Goal: Transaction & Acquisition: Purchase product/service

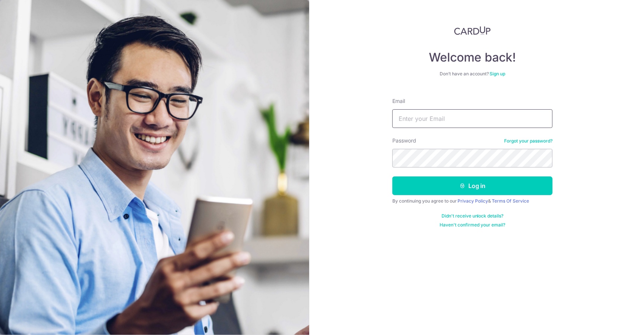
click at [455, 114] on input "Email" at bounding box center [472, 118] width 160 height 19
click at [405, 127] on input "Email" at bounding box center [472, 118] width 160 height 19
type input "jianie8"
click at [392, 176] on button "Log in" at bounding box center [472, 185] width 160 height 19
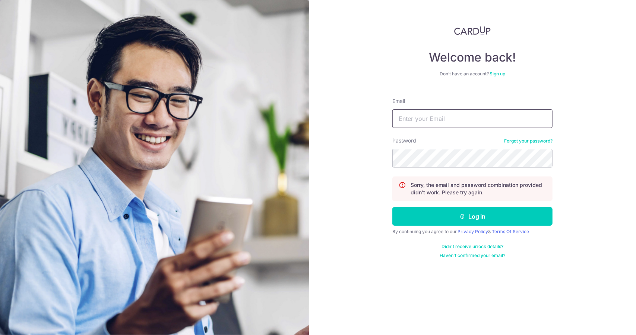
drag, startPoint x: 0, startPoint y: 0, endPoint x: 411, endPoint y: 123, distance: 428.5
click at [411, 123] on input "Email" at bounding box center [472, 118] width 160 height 19
type input "[EMAIL_ADDRESS][DOMAIN_NAME]"
click at [392, 207] on button "Log in" at bounding box center [472, 216] width 160 height 19
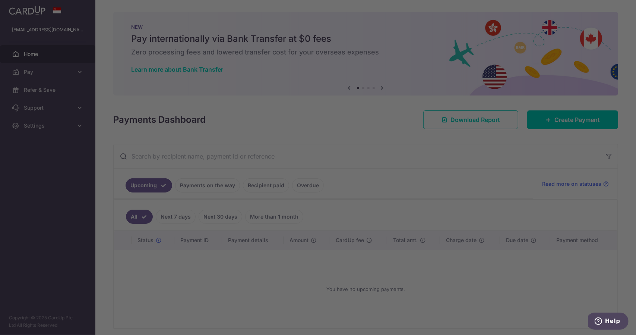
click at [567, 121] on div at bounding box center [321, 169] width 642 height 338
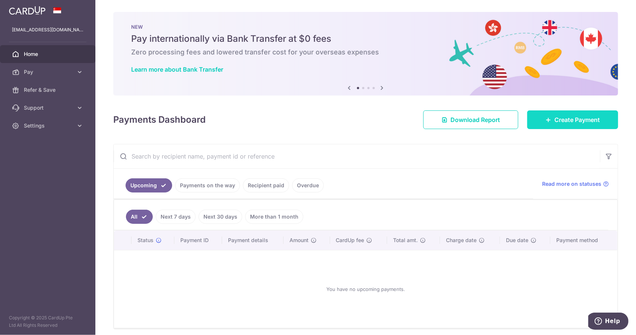
click at [554, 117] on span "Create Payment" at bounding box center [576, 119] width 45 height 9
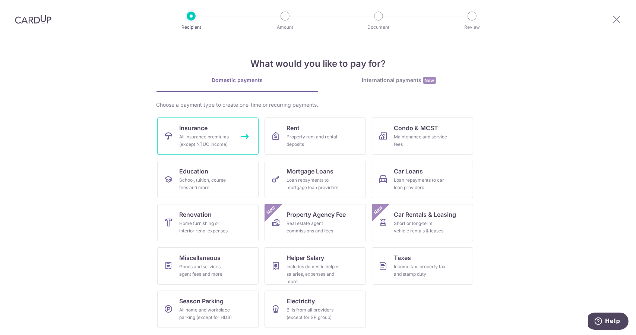
click at [218, 144] on div "All insurance premiums (except NTUC Income)" at bounding box center [207, 140] width 54 height 15
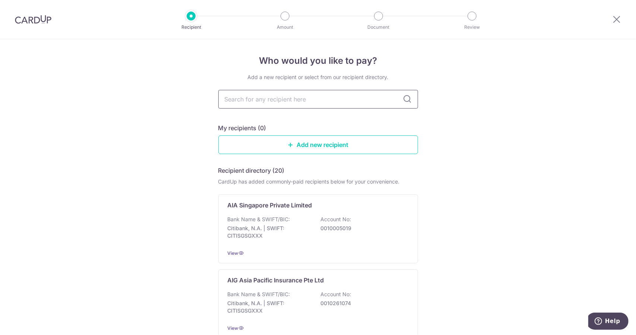
click at [318, 97] on input "text" at bounding box center [318, 99] width 200 height 19
type input "pru"
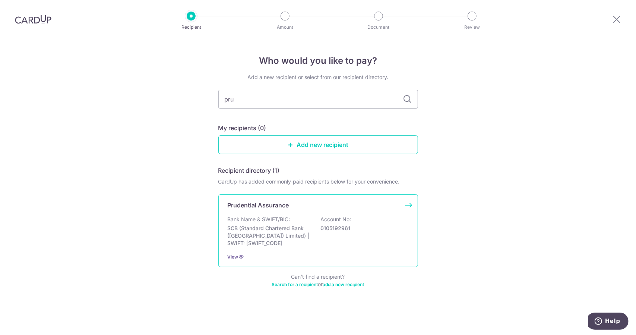
click at [306, 212] on div "Prudential Assurance Bank Name & SWIFT/BIC: SCB (Standard Chartered Bank (Singa…" at bounding box center [318, 230] width 200 height 73
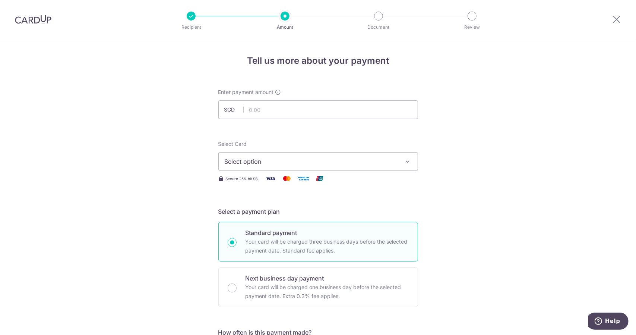
click at [270, 159] on span "Select option" at bounding box center [312, 161] width 174 height 9
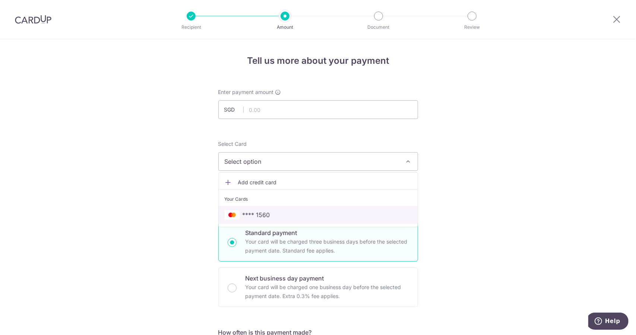
click at [262, 206] on link "**** 1560" at bounding box center [318, 215] width 199 height 18
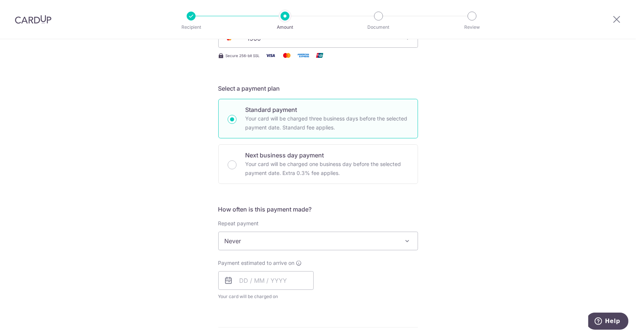
scroll to position [125, 0]
click at [250, 231] on span "Never" at bounding box center [318, 239] width 199 height 18
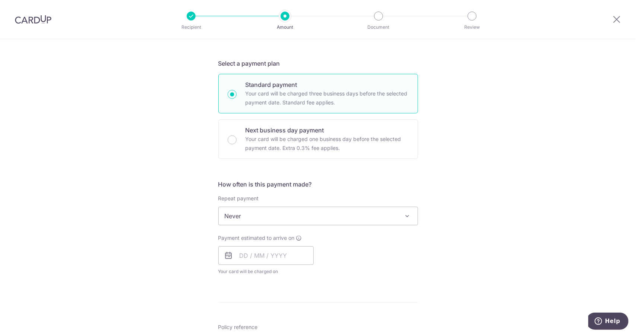
scroll to position [151, 0]
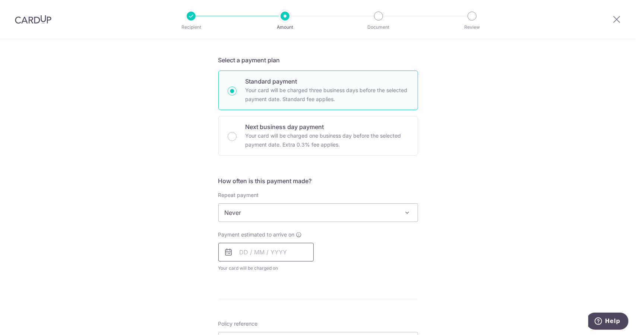
click at [262, 259] on input "text" at bounding box center [265, 252] width 95 height 19
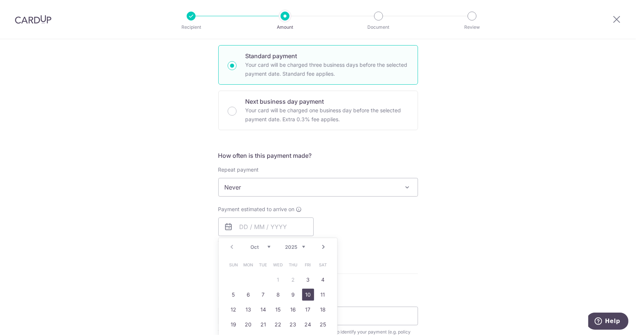
click at [305, 291] on link "10" at bounding box center [308, 294] width 12 height 12
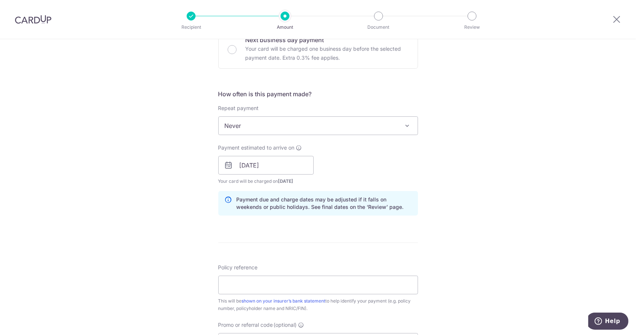
scroll to position [240, 0]
click at [294, 173] on div "Payment estimated to arrive on 10/10/2025 Prev Next Oct Nov Dec 2025 2026 2027 …" at bounding box center [265, 162] width 95 height 41
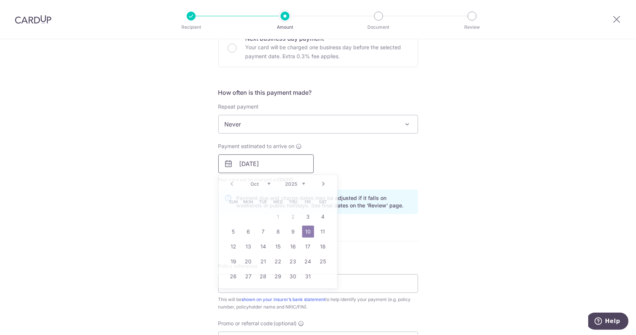
click at [296, 164] on input "10/10/2025" at bounding box center [265, 163] width 95 height 19
click at [288, 228] on link "9" at bounding box center [293, 231] width 12 height 12
type input "09/10/2025"
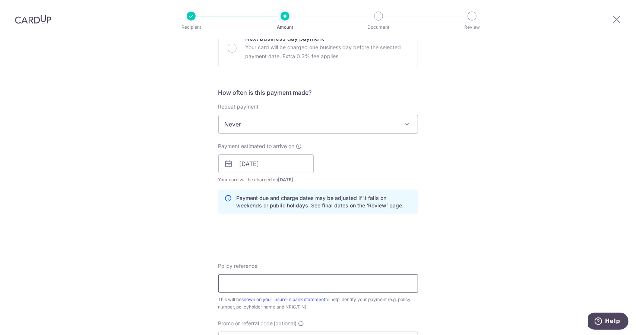
click at [310, 279] on input "Policy reference" at bounding box center [318, 283] width 200 height 19
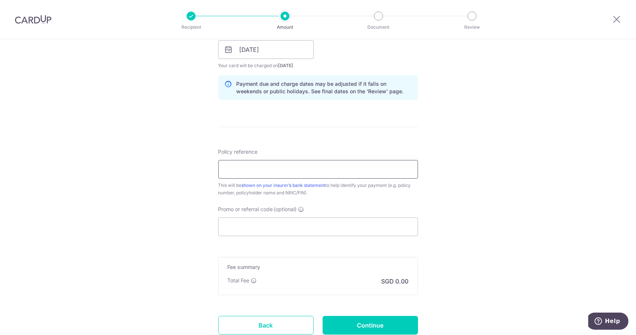
scroll to position [354, 0]
paste input "A0095331"
type input "A0095331 97265762"
click at [253, 221] on input "Promo or referral code (optional)" at bounding box center [318, 225] width 200 height 19
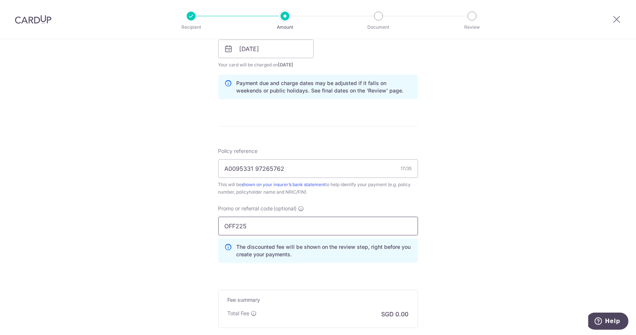
type input "OFF225"
click button "Add Card" at bounding box center [0, 0] width 0 height 0
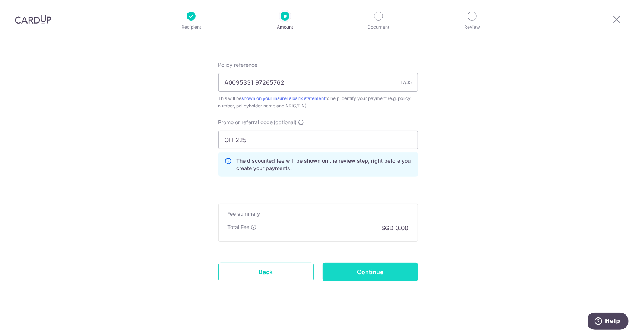
click at [358, 271] on input "Continue" at bounding box center [370, 271] width 95 height 19
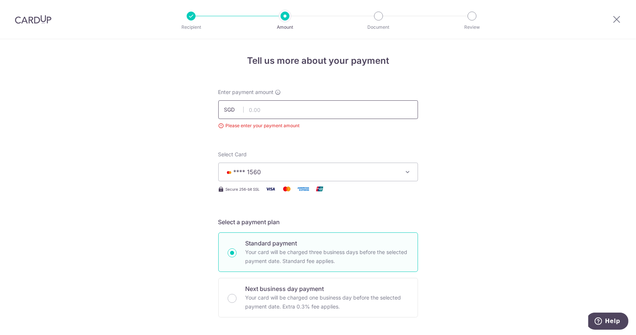
click at [285, 113] on input "text" at bounding box center [318, 109] width 200 height 19
type input "186.33"
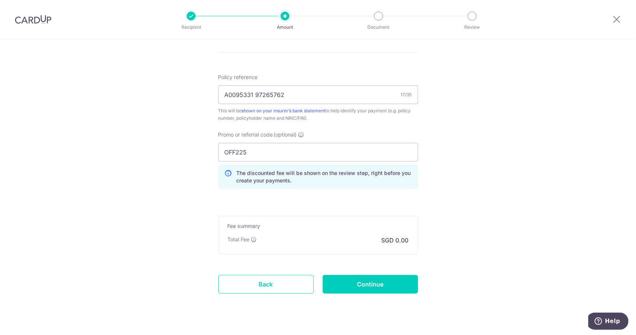
scroll to position [451, 0]
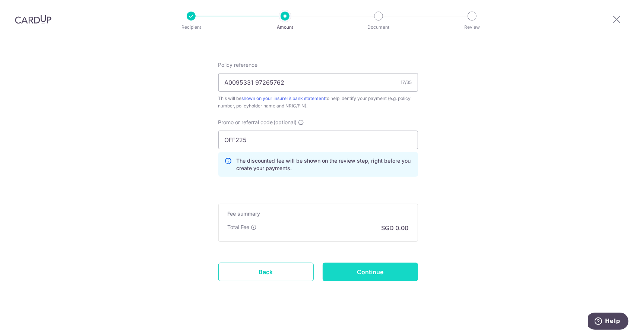
click at [363, 272] on input "Continue" at bounding box center [370, 271] width 95 height 19
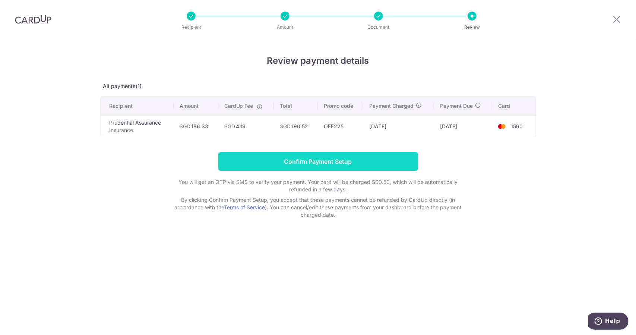
click at [314, 158] on input "Confirm Payment Setup" at bounding box center [318, 161] width 200 height 19
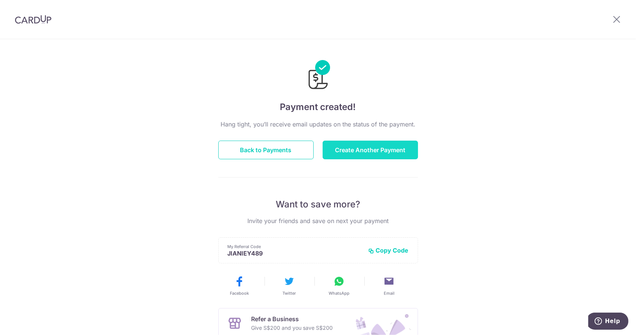
click at [324, 146] on button "Create Another Payment" at bounding box center [370, 149] width 95 height 19
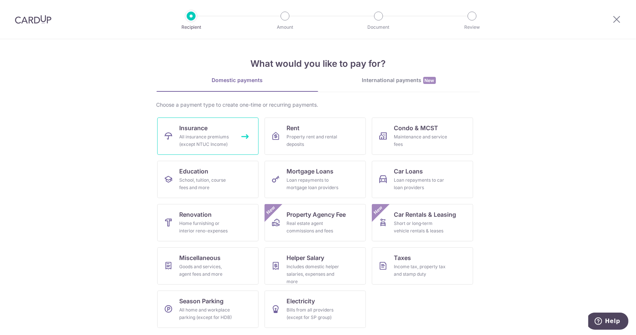
click at [235, 148] on link "Insurance All insurance premiums (except NTUC Income)" at bounding box center [207, 135] width 101 height 37
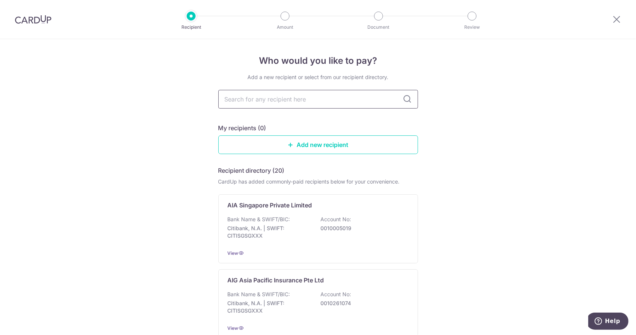
click at [310, 97] on input "text" at bounding box center [318, 99] width 200 height 19
type input "GREAT"
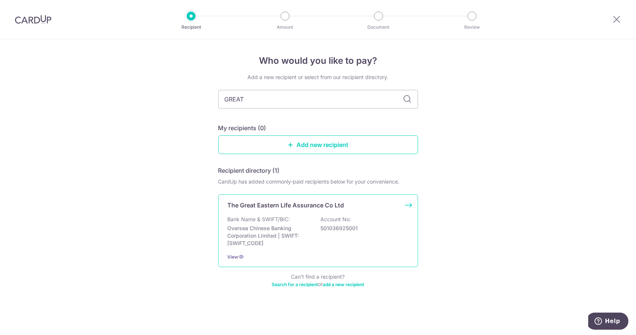
click at [315, 220] on div "Bank Name & SWIFT/BIC: Oversea Chinese Banking Corporation Limited | SWIFT: OCB…" at bounding box center [318, 230] width 181 height 31
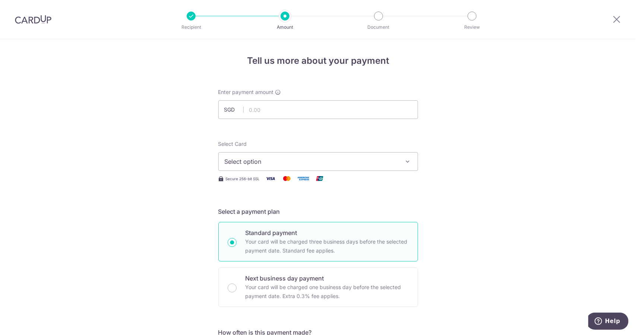
scroll to position [377, 0]
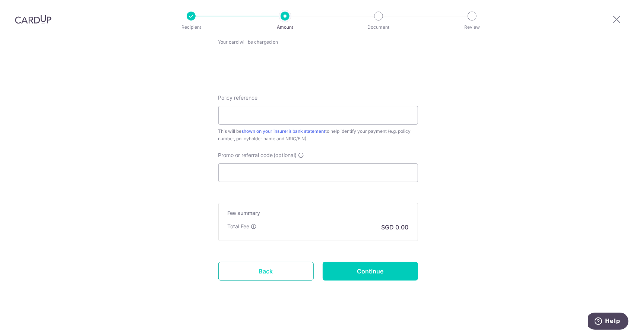
click at [272, 271] on link "Back" at bounding box center [265, 271] width 95 height 19
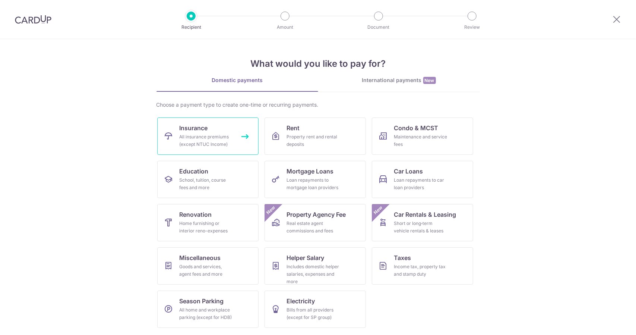
click at [217, 148] on link "Insurance All insurance premiums (except NTUC Income)" at bounding box center [207, 135] width 101 height 37
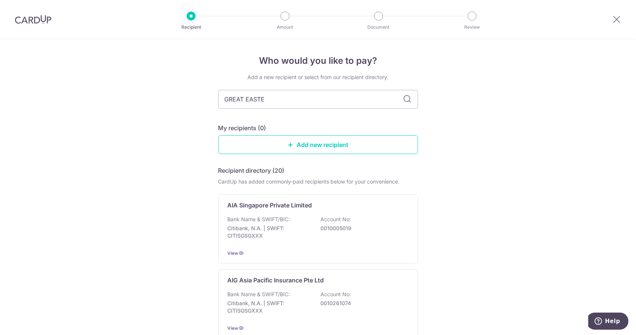
type input "GREAT [DATE]"
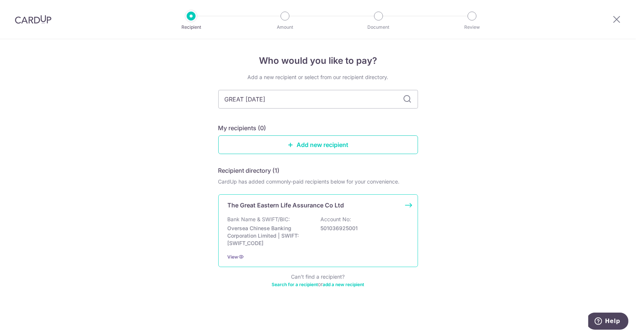
click at [298, 211] on div "The Great Eastern Life Assurance Co Ltd Bank Name & SWIFT/BIC: Oversea Chinese …" at bounding box center [318, 230] width 200 height 73
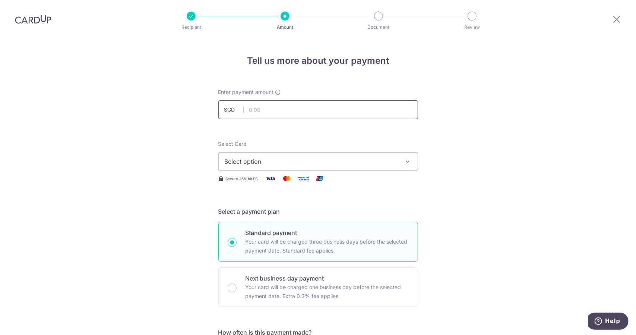
click at [307, 111] on input "text" at bounding box center [318, 109] width 200 height 19
type input "370.69"
click at [359, 151] on div "Select Card Select option Add credit card Your Cards **** 1560" at bounding box center [318, 155] width 200 height 31
click at [337, 162] on span "Select option" at bounding box center [312, 161] width 174 height 9
click at [292, 203] on li "Your Cards" at bounding box center [318, 197] width 199 height 17
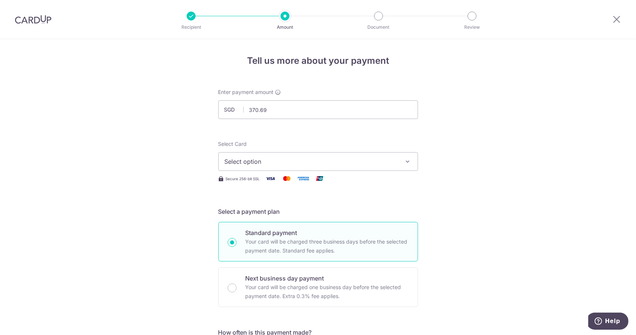
click at [307, 164] on span "Select option" at bounding box center [312, 161] width 174 height 9
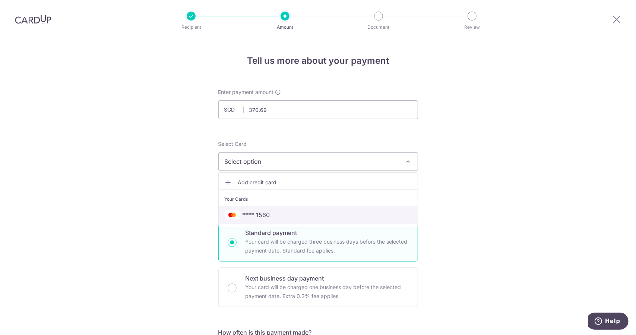
click at [271, 211] on span "**** 1560" at bounding box center [318, 214] width 187 height 9
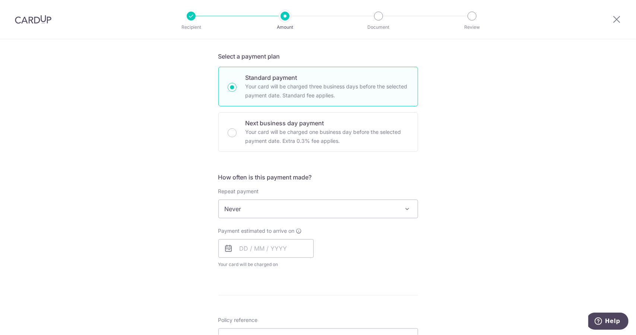
scroll to position [156, 0]
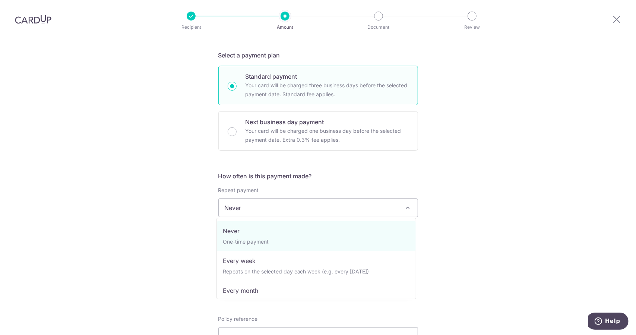
click at [271, 211] on span "Never" at bounding box center [318, 208] width 199 height 18
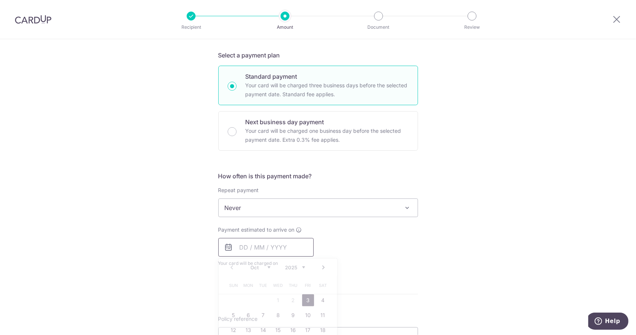
click at [264, 246] on input "text" at bounding box center [265, 247] width 95 height 19
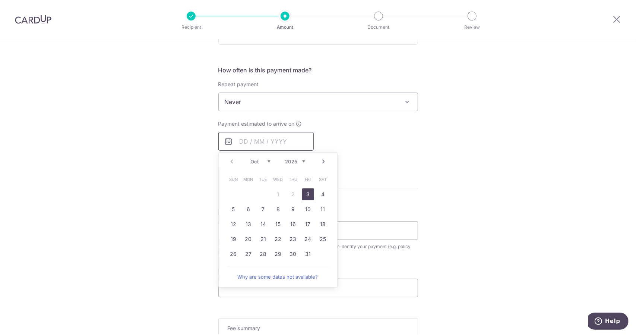
scroll to position [262, 0]
click at [292, 239] on link "23" at bounding box center [293, 239] width 12 height 12
type input "[DATE]"
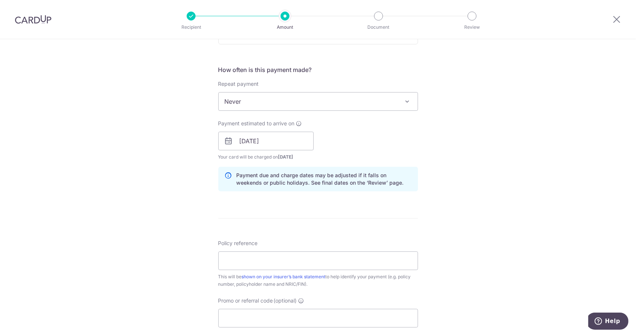
click at [265, 249] on div "Policy reference This will be shown on your insurer’s bank statement to help id…" at bounding box center [318, 263] width 200 height 48
click at [268, 259] on input "Policy reference" at bounding box center [318, 260] width 200 height 19
paste input "0211693498"
type input "0211693498"
click at [219, 40] on div "Next business day payment Your card will be charged one business day before the…" at bounding box center [318, 24] width 200 height 39
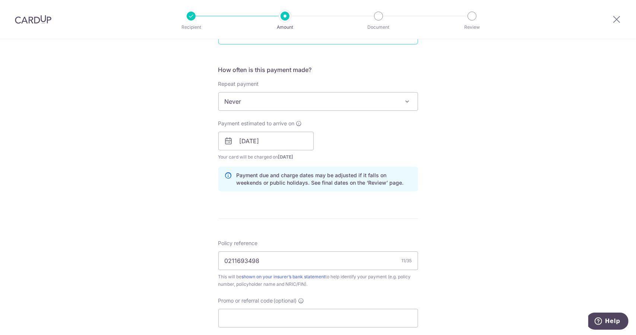
radio input "false"
radio input "true"
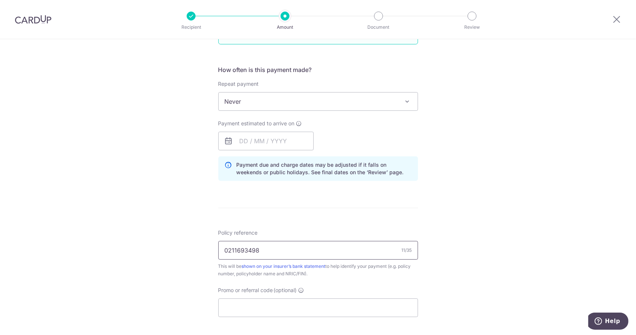
click at [275, 253] on input "0211693498" at bounding box center [318, 250] width 200 height 19
type input "0211693498"
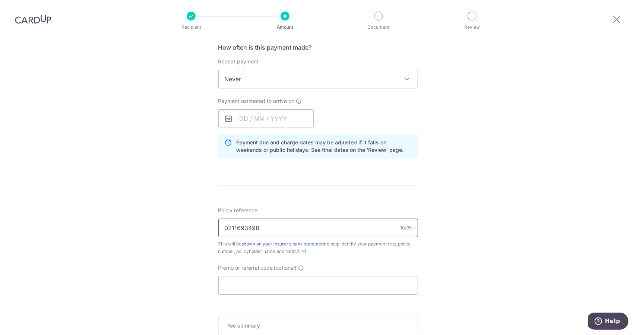
scroll to position [285, 0]
click at [231, 290] on input "Promo or referral code (optional)" at bounding box center [318, 284] width 200 height 19
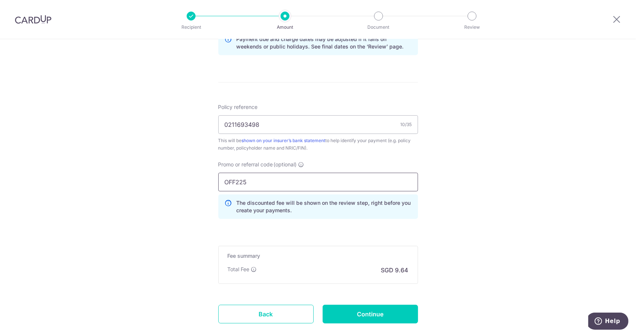
scroll to position [291, 0]
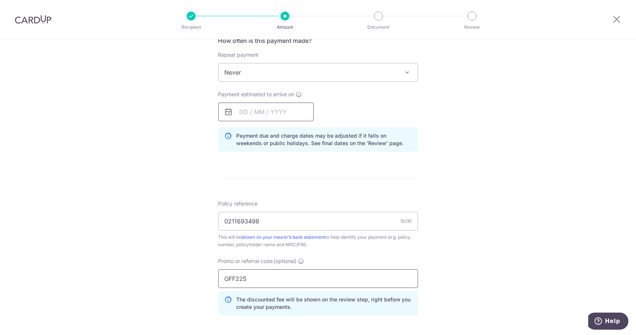
type input "OFF225"
click at [275, 105] on input "text" at bounding box center [265, 111] width 95 height 19
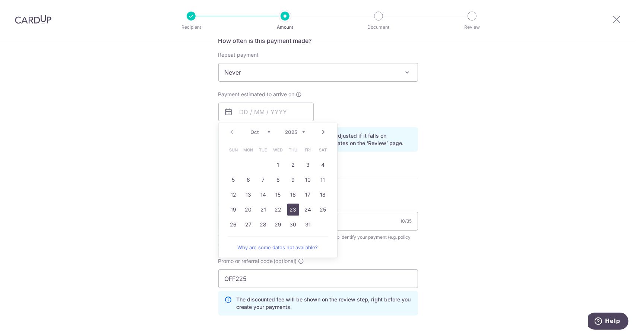
click at [293, 209] on link "23" at bounding box center [293, 209] width 12 height 12
type input "[DATE]"
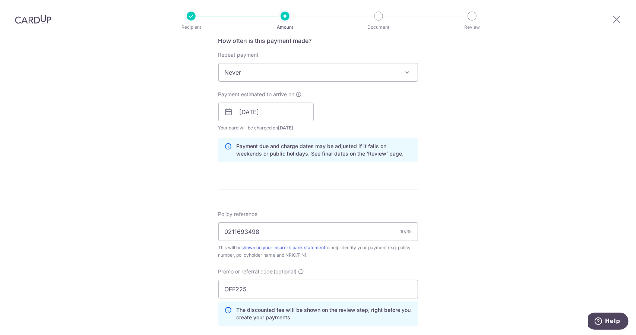
click at [293, 210] on div "Policy reference 0211693498 10/35 This will be shown on your insurer’s bank sta…" at bounding box center [318, 234] width 200 height 48
click at [287, 222] on input "0211693498" at bounding box center [318, 231] width 200 height 19
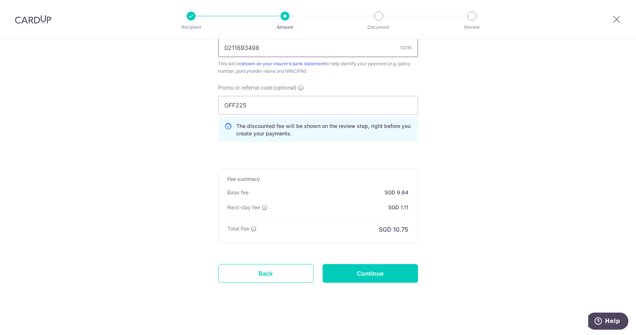
scroll to position [476, 0]
click at [352, 266] on input "Continue" at bounding box center [370, 272] width 95 height 19
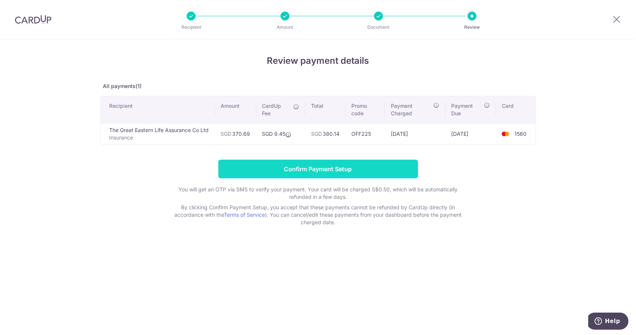
click at [328, 161] on input "Confirm Payment Setup" at bounding box center [318, 168] width 200 height 19
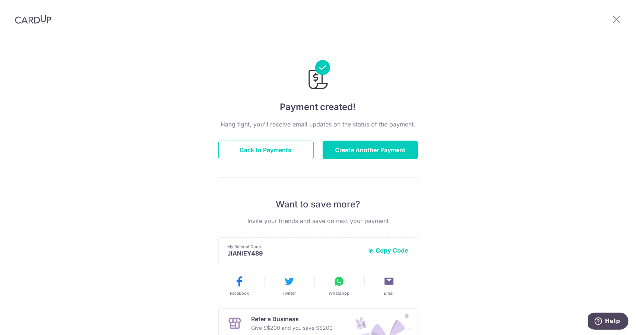
click at [277, 160] on div "Hang tight, you’ll receive email updates on the status of the payment. Back to …" at bounding box center [318, 261] width 200 height 282
click at [290, 158] on button "Back to Payments" at bounding box center [265, 149] width 95 height 19
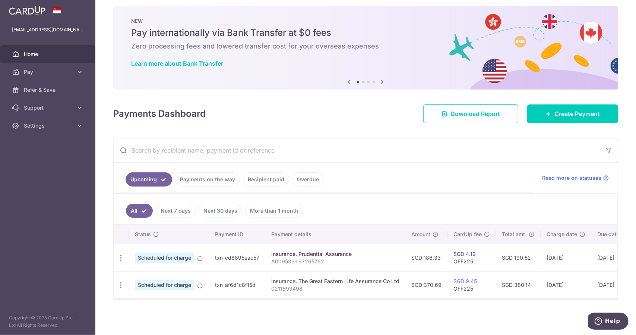
scroll to position [0, 73]
